Goal: Transaction & Acquisition: Purchase product/service

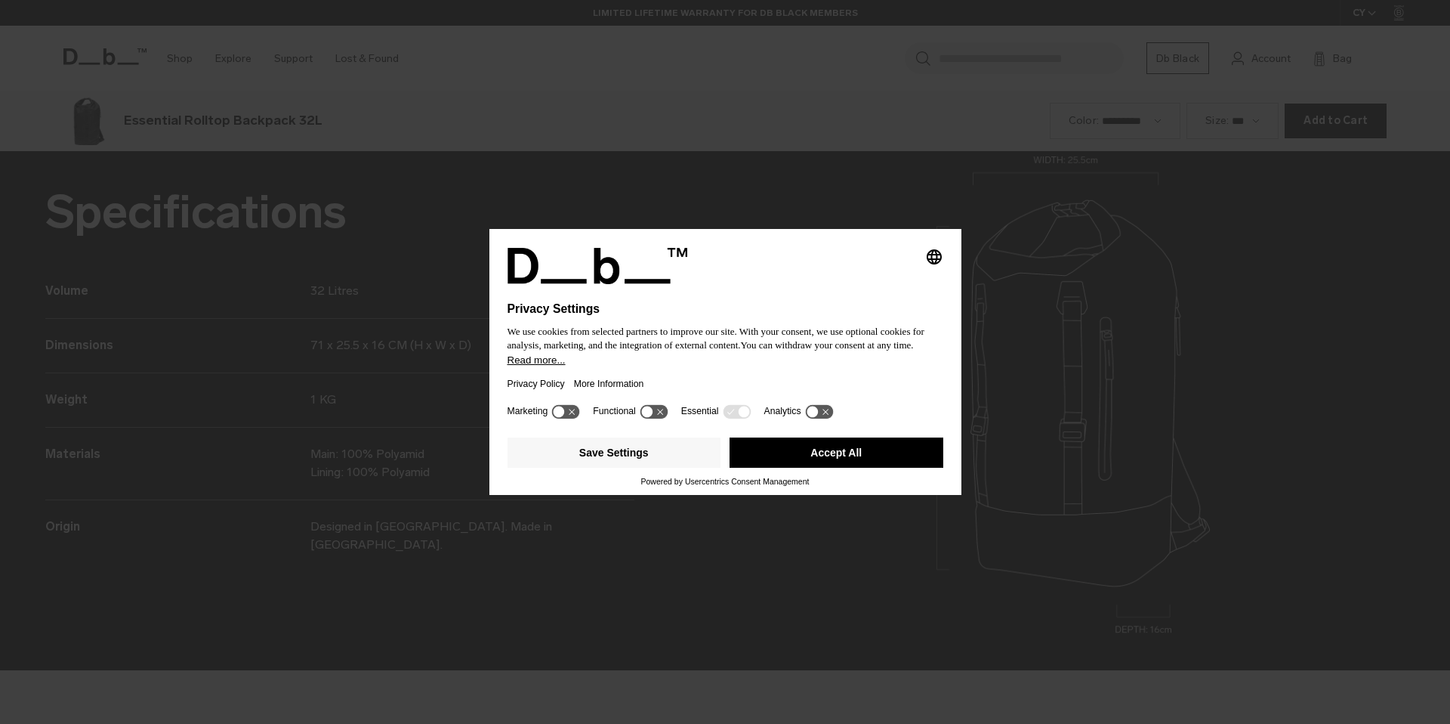
scroll to position [2171, 0]
